Goal: Information Seeking & Learning: Learn about a topic

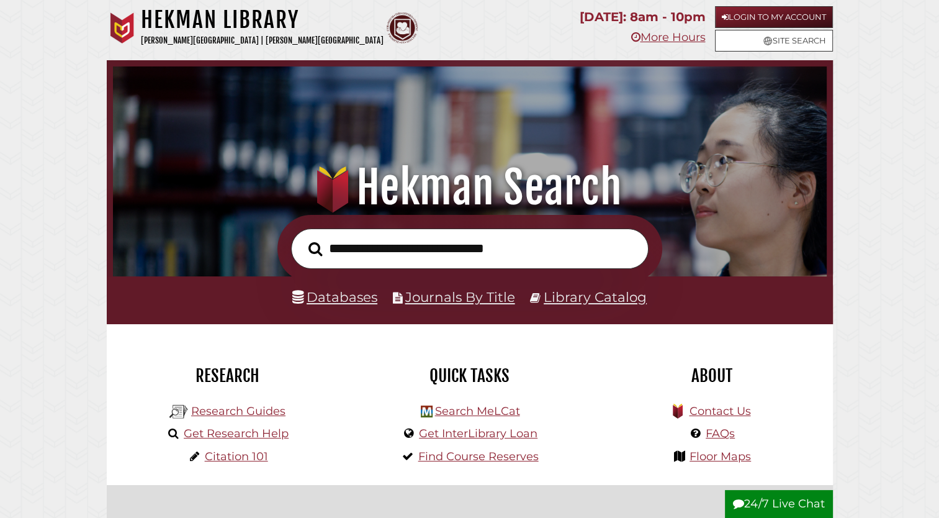
scroll to position [236, 708]
click at [763, 12] on link "Login to My Account" at bounding box center [774, 17] width 118 height 22
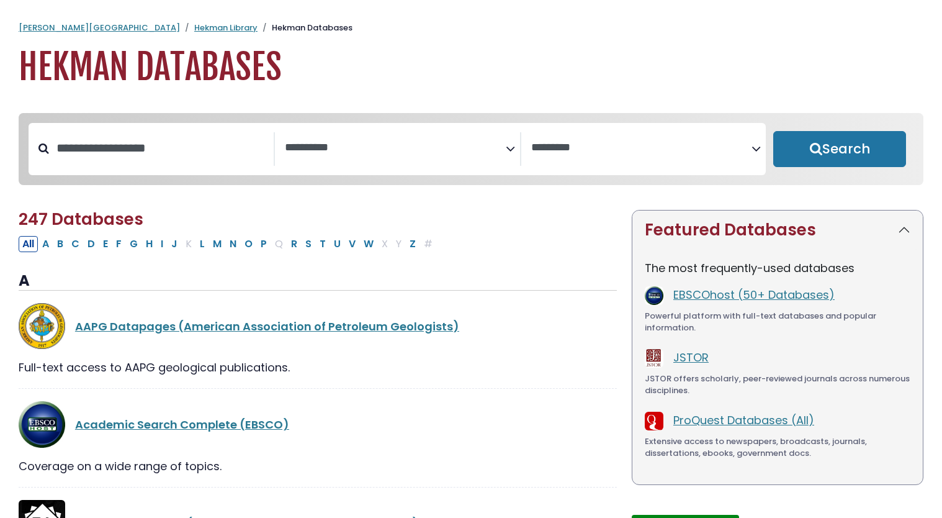
select select "Database Subject Filter"
select select "Database Vendors Filter"
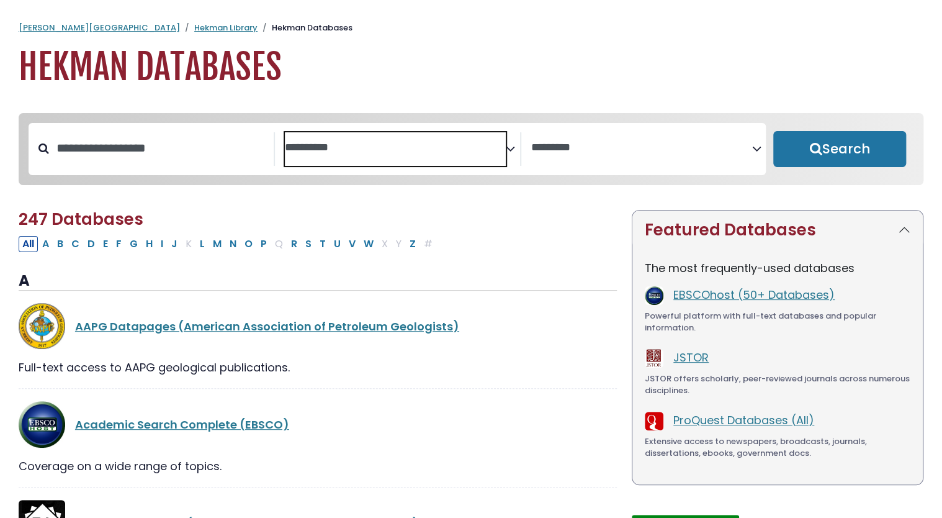
click at [347, 143] on textarea "Search" at bounding box center [395, 148] width 221 height 13
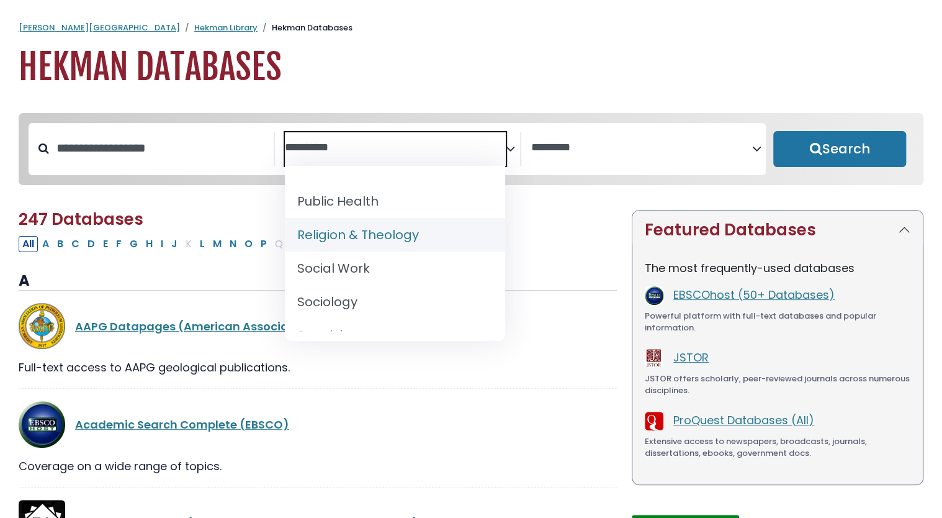
scroll to position [1164, 0]
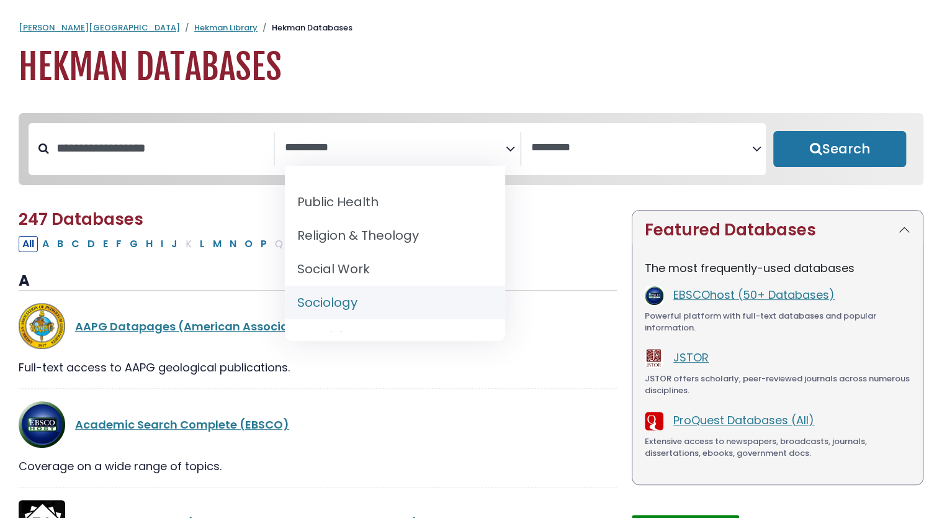
select select "*****"
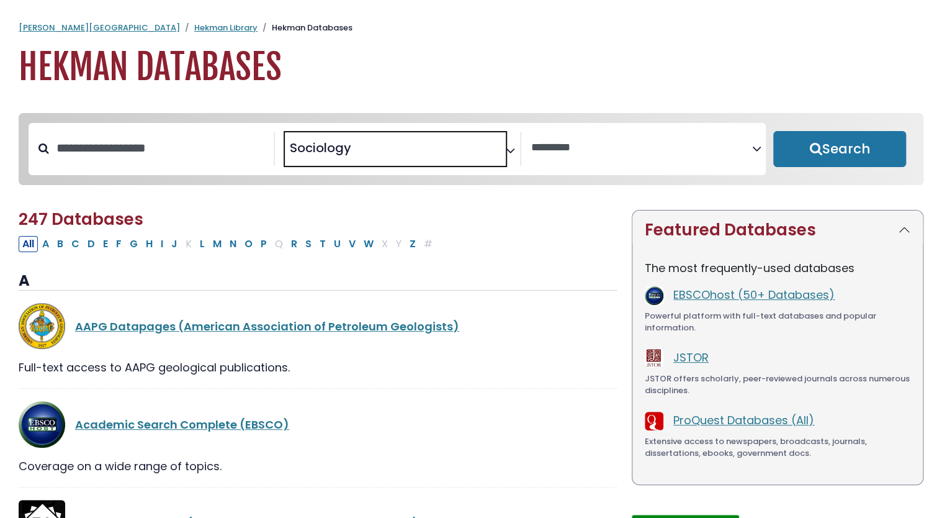
scroll to position [590, 0]
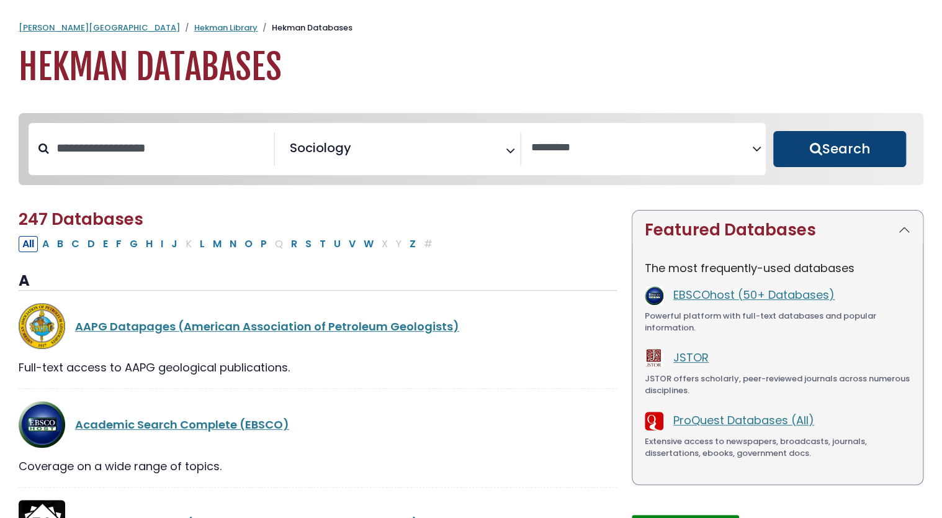
click at [800, 153] on button "Search" at bounding box center [839, 149] width 133 height 36
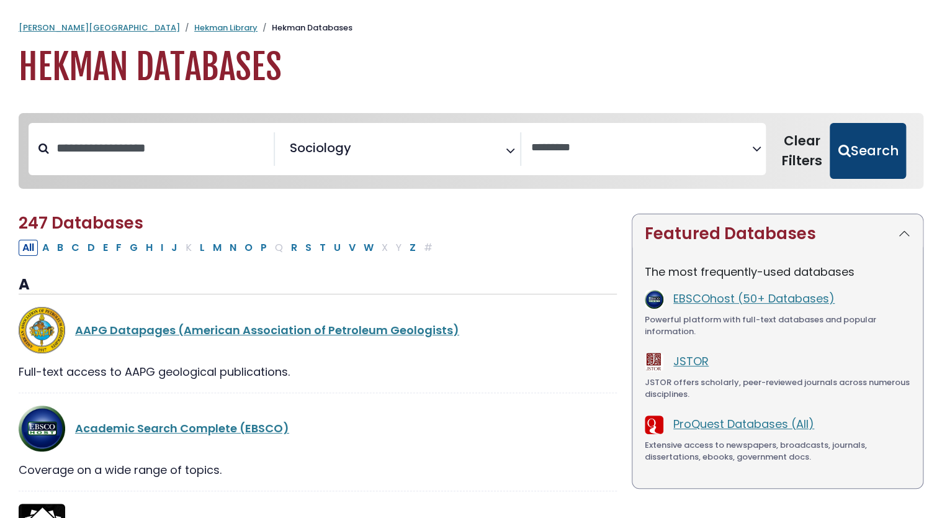
select select "Database Vendors Filter"
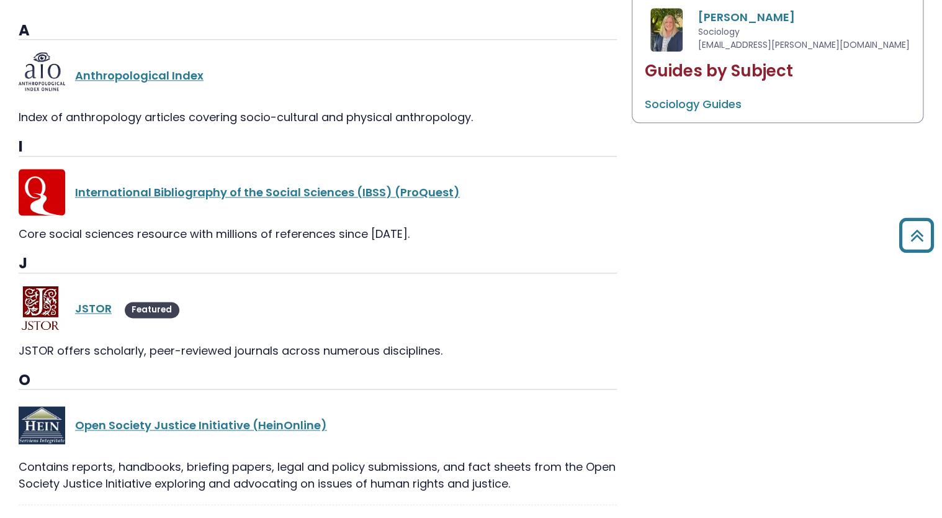
scroll to position [650, 0]
click at [91, 309] on link "JSTOR" at bounding box center [93, 309] width 37 height 16
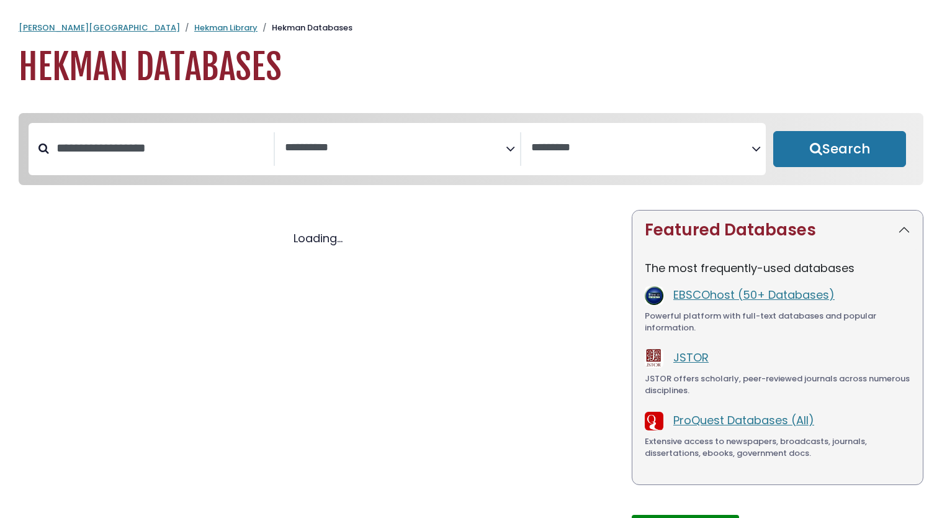
select select "Database Subject Filter"
select select "Database Vendors Filter"
select select "Database Subject Filter"
select select "Database Vendors Filter"
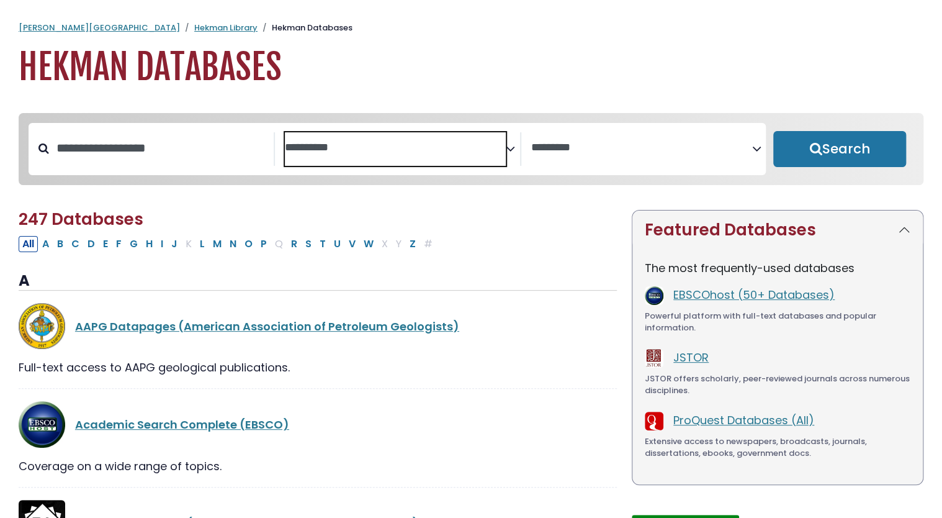
click at [378, 153] on textarea "Search" at bounding box center [395, 148] width 221 height 13
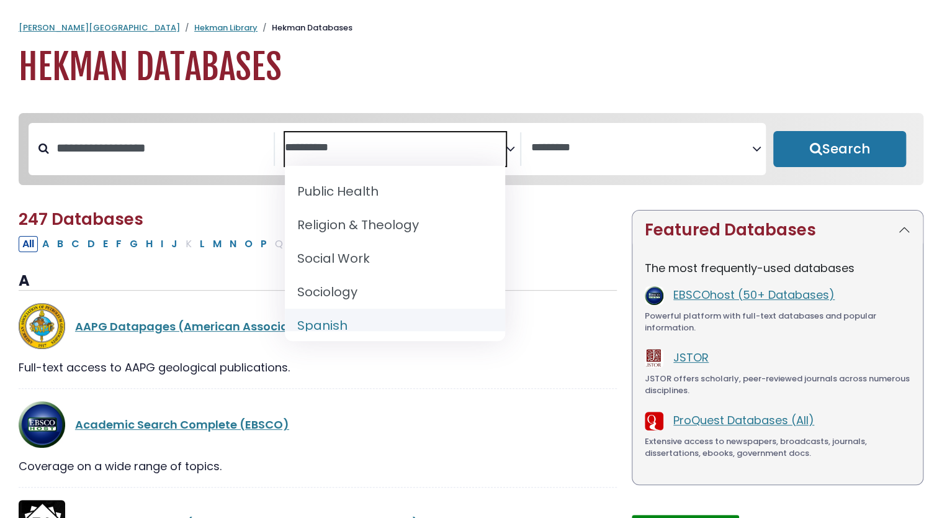
scroll to position [1173, 0]
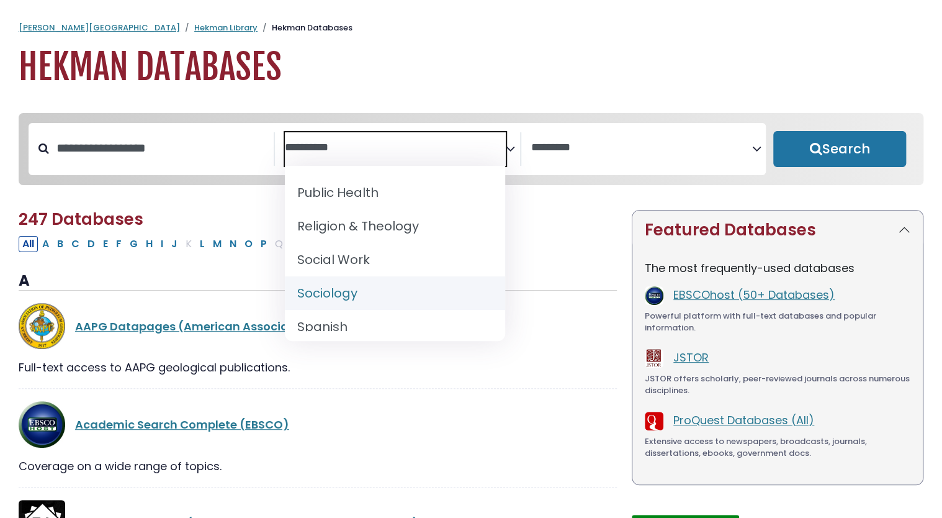
select select "*****"
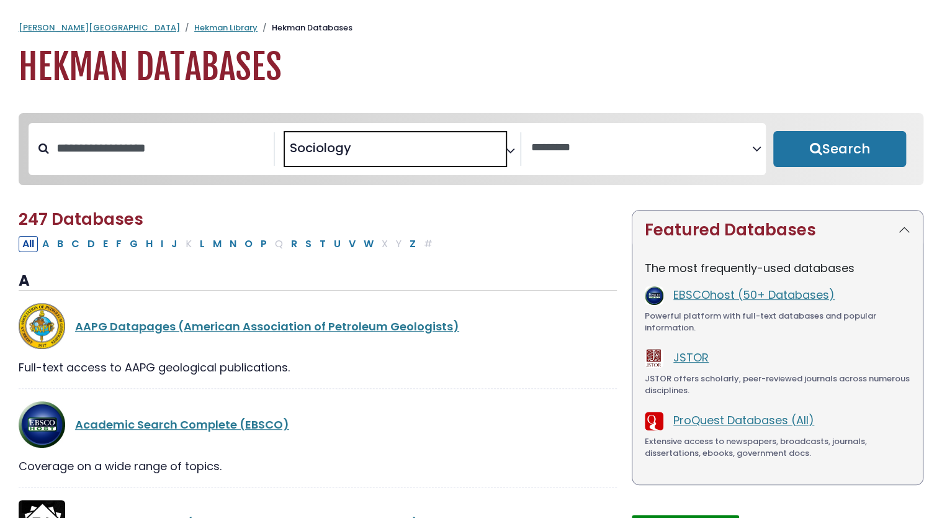
scroll to position [590, 0]
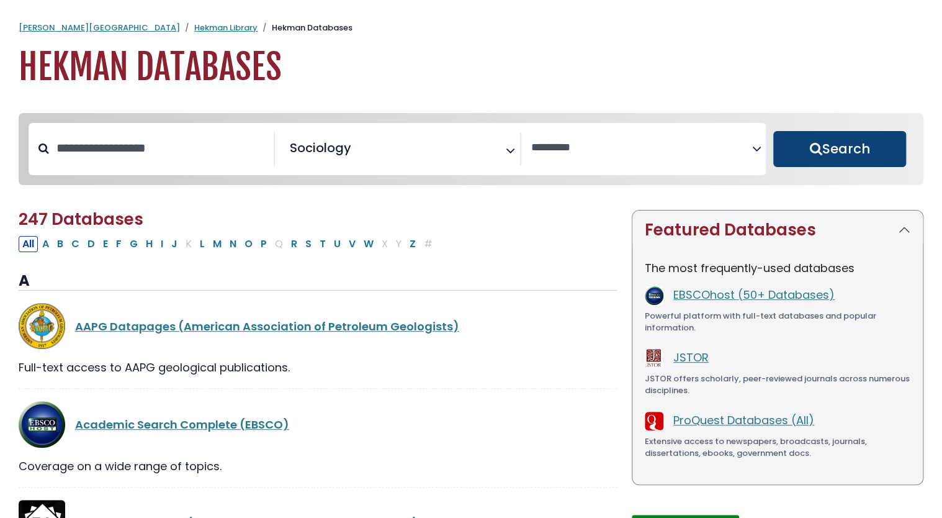
click at [836, 153] on button "Search" at bounding box center [839, 149] width 133 height 36
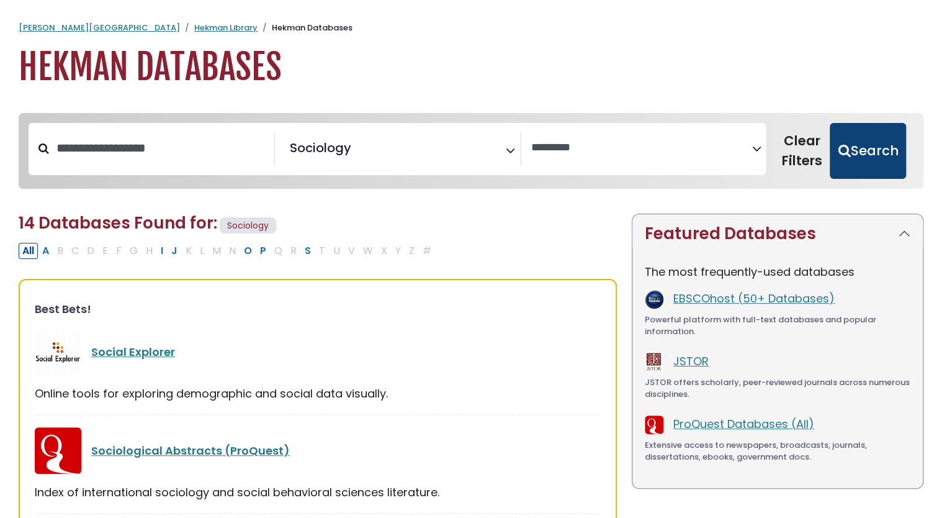
click at [889, 148] on button "Search" at bounding box center [868, 151] width 76 height 56
click at [859, 158] on button "Search" at bounding box center [868, 151] width 76 height 56
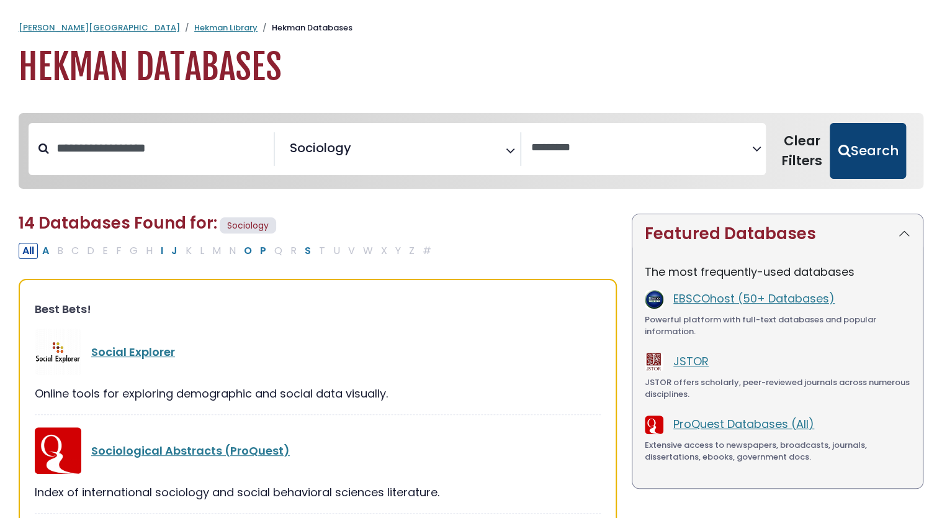
click at [859, 158] on button "Search" at bounding box center [868, 151] width 76 height 56
select select "Database Vendors Filter"
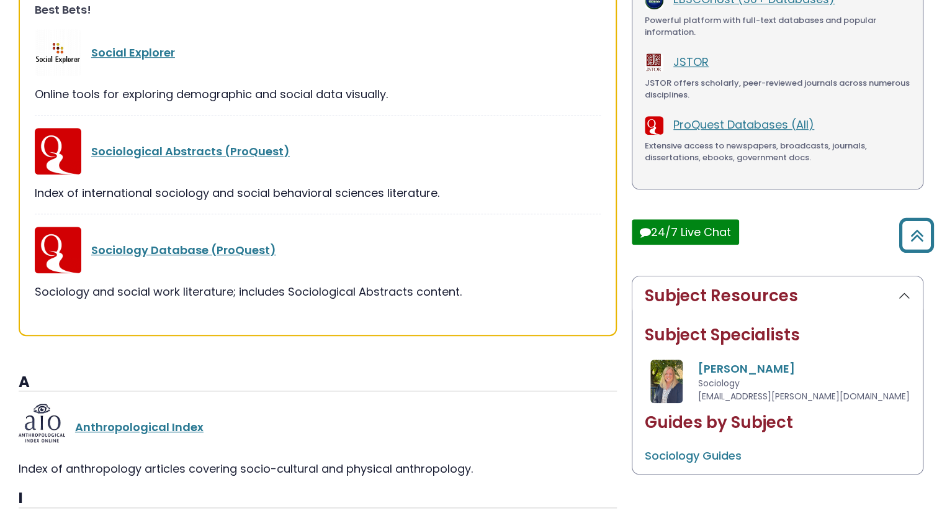
scroll to position [298, 0]
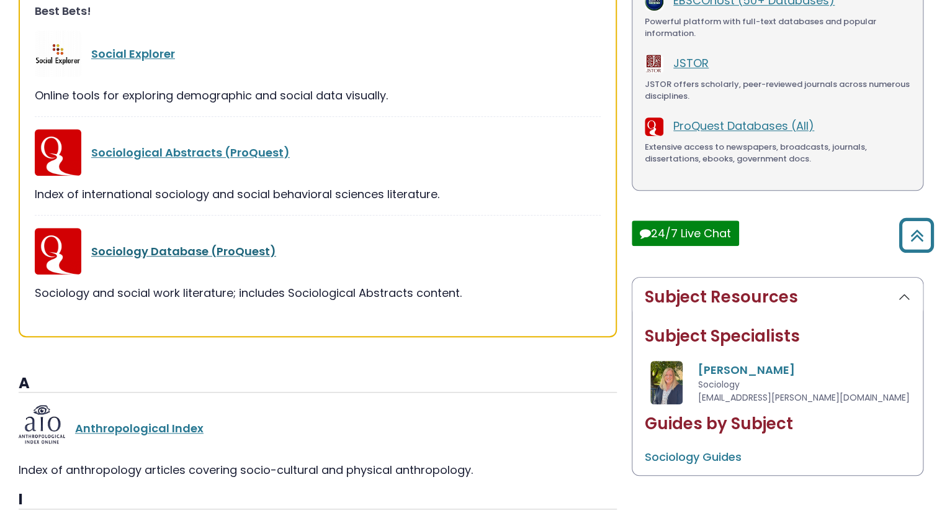
click at [150, 250] on link "Sociology Database (ProQuest)" at bounding box center [183, 251] width 185 height 16
